Goal: Task Accomplishment & Management: Complete application form

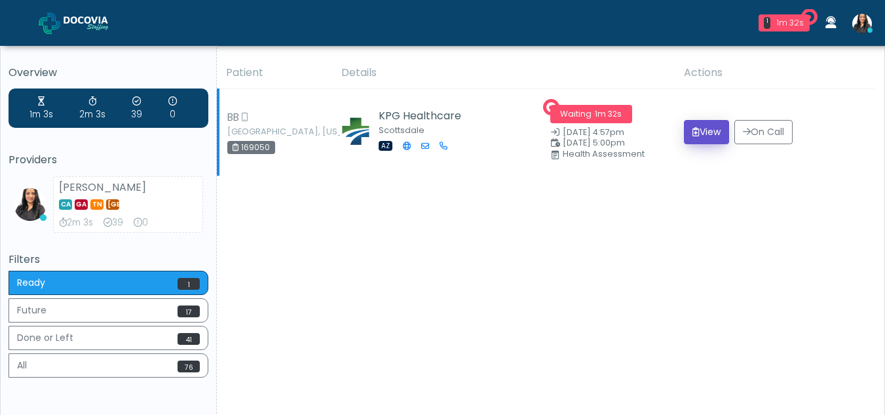
click at [693, 131] on icon "submit" at bounding box center [696, 131] width 7 height 9
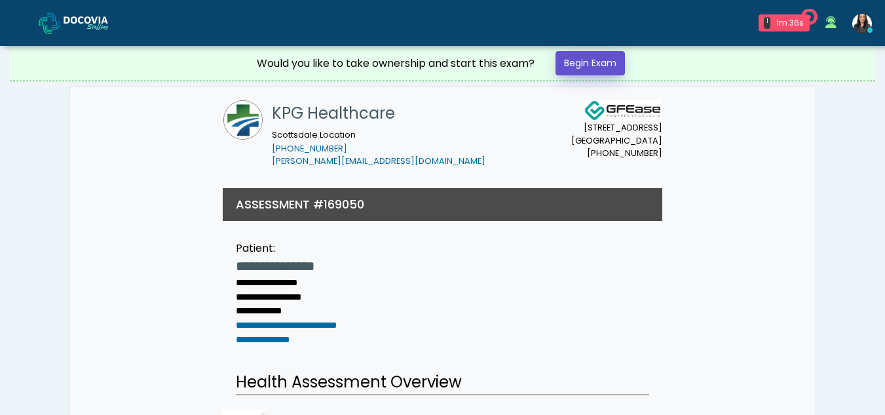
click at [609, 62] on link "Begin Exam" at bounding box center [590, 63] width 69 height 24
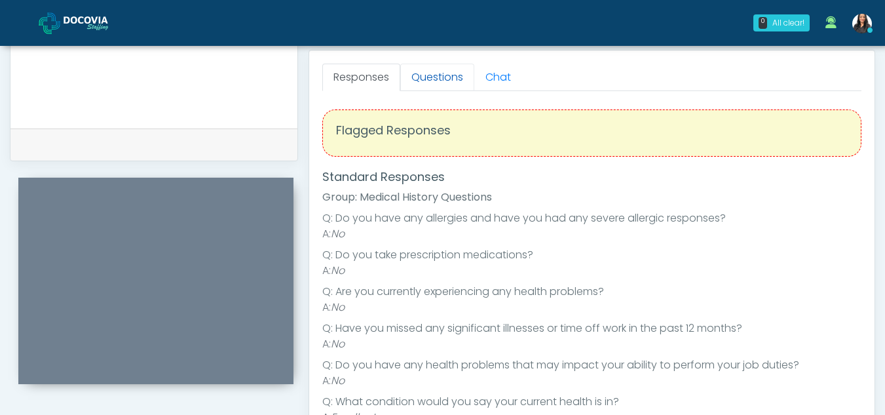
click at [447, 81] on link "Questions" at bounding box center [437, 78] width 74 height 28
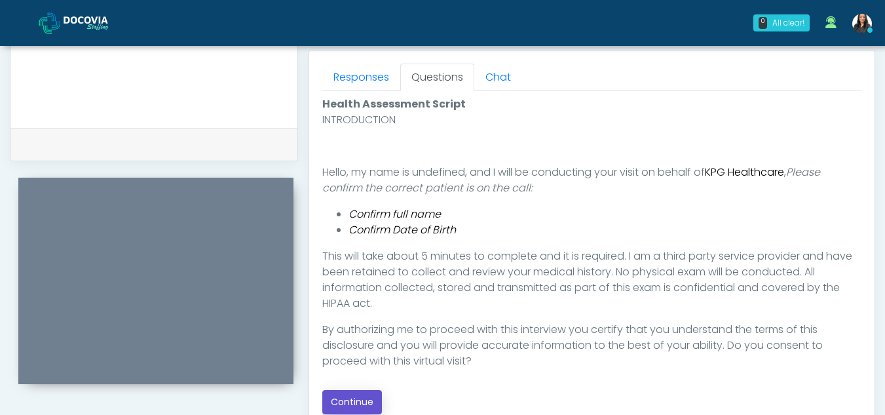
click at [362, 397] on button "Continue" at bounding box center [352, 402] width 60 height 24
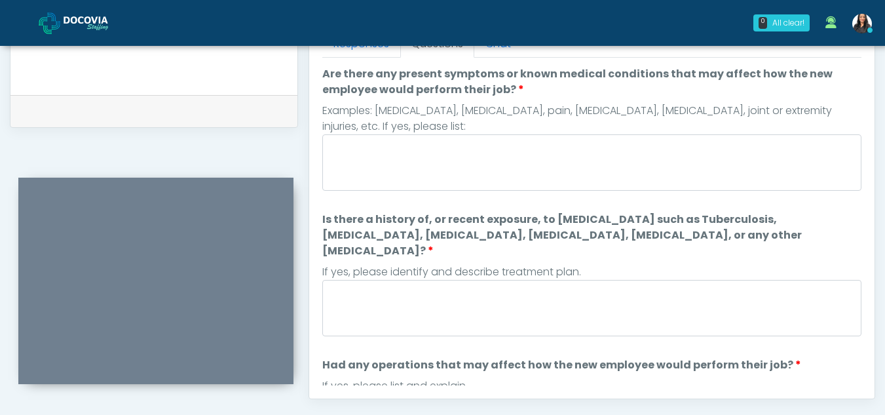
scroll to position [574, 0]
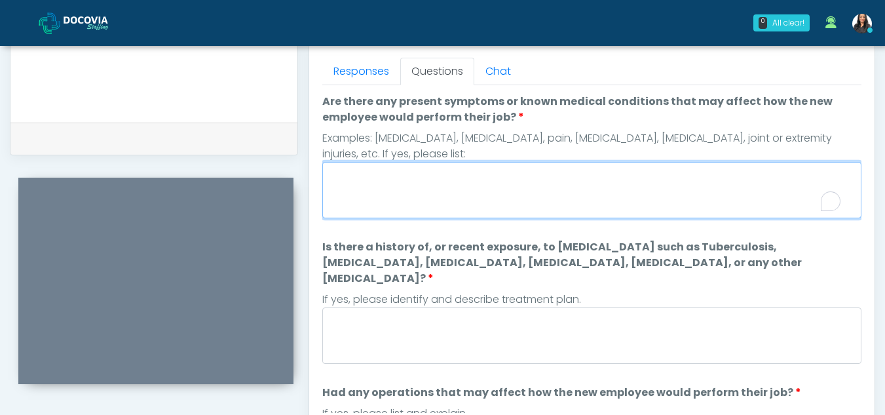
click at [416, 189] on textarea "Are there any present symptoms or known medical conditions that may affect how …" at bounding box center [591, 190] width 539 height 56
type textarea "**"
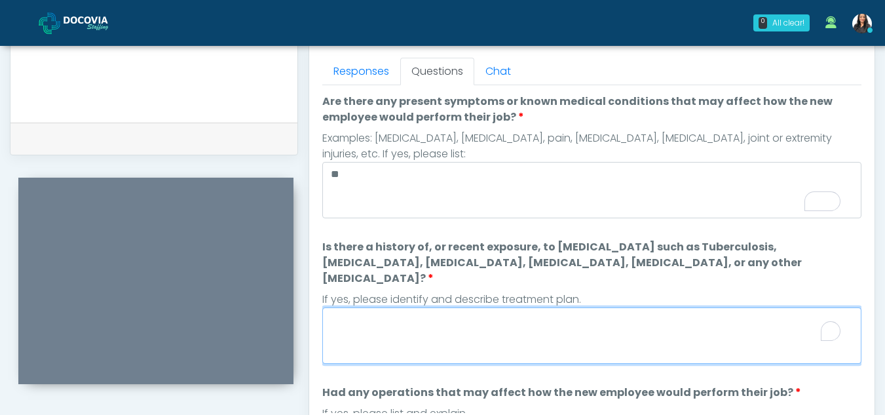
click at [395, 330] on textarea "Is there a history of, or recent exposure, to infectious diseases such as Tuber…" at bounding box center [591, 335] width 539 height 56
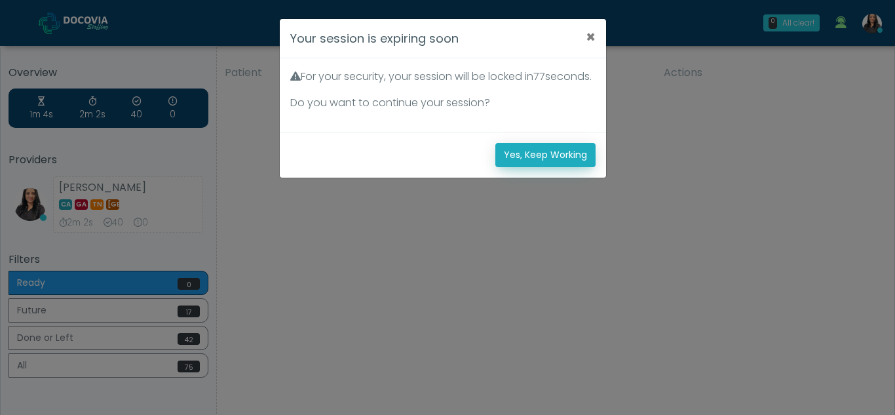
click at [565, 167] on button "Yes, Keep Working" at bounding box center [545, 155] width 100 height 24
